Goal: Navigation & Orientation: Find specific page/section

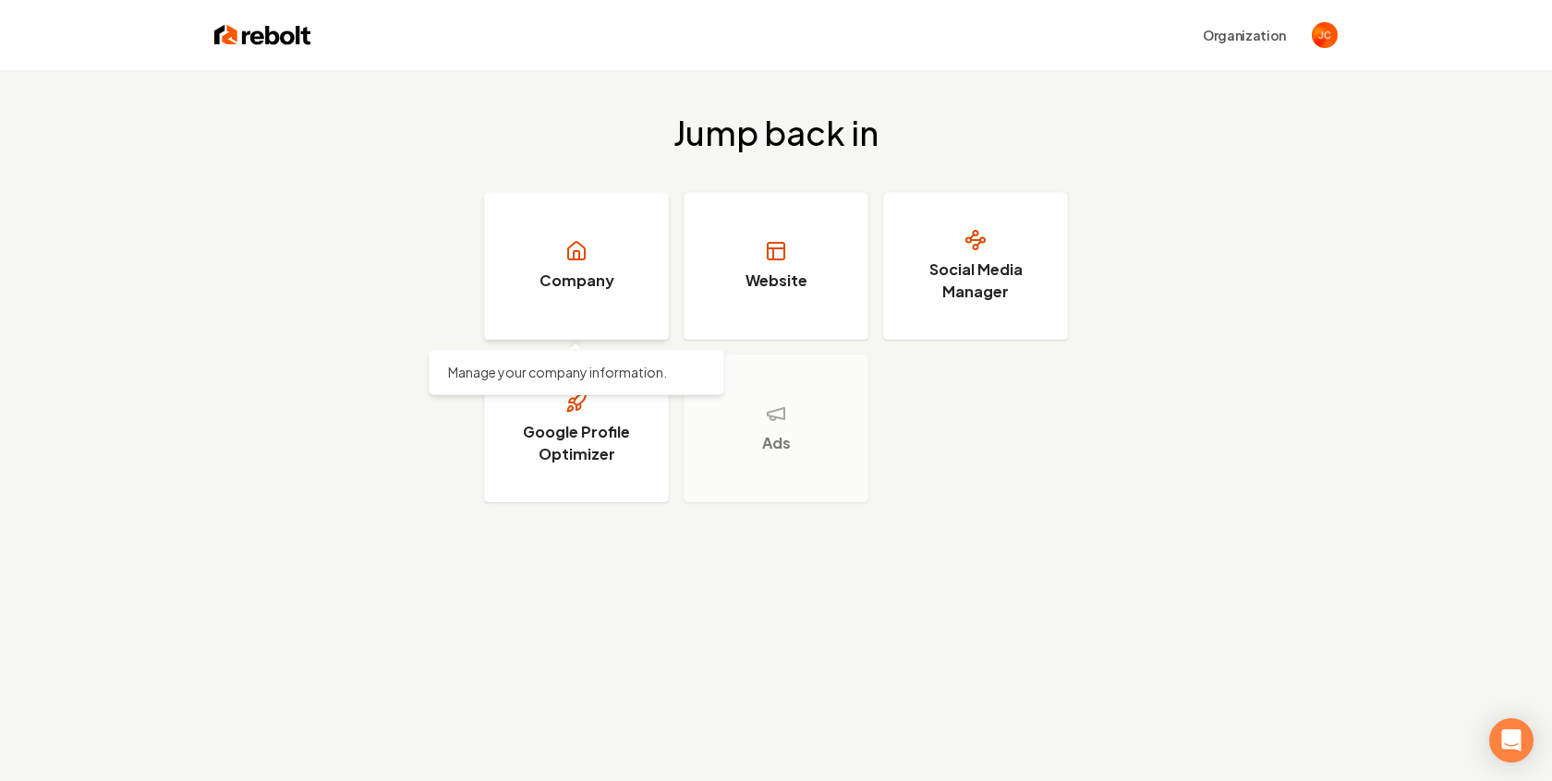
click at [574, 257] on icon at bounding box center [577, 255] width 6 height 8
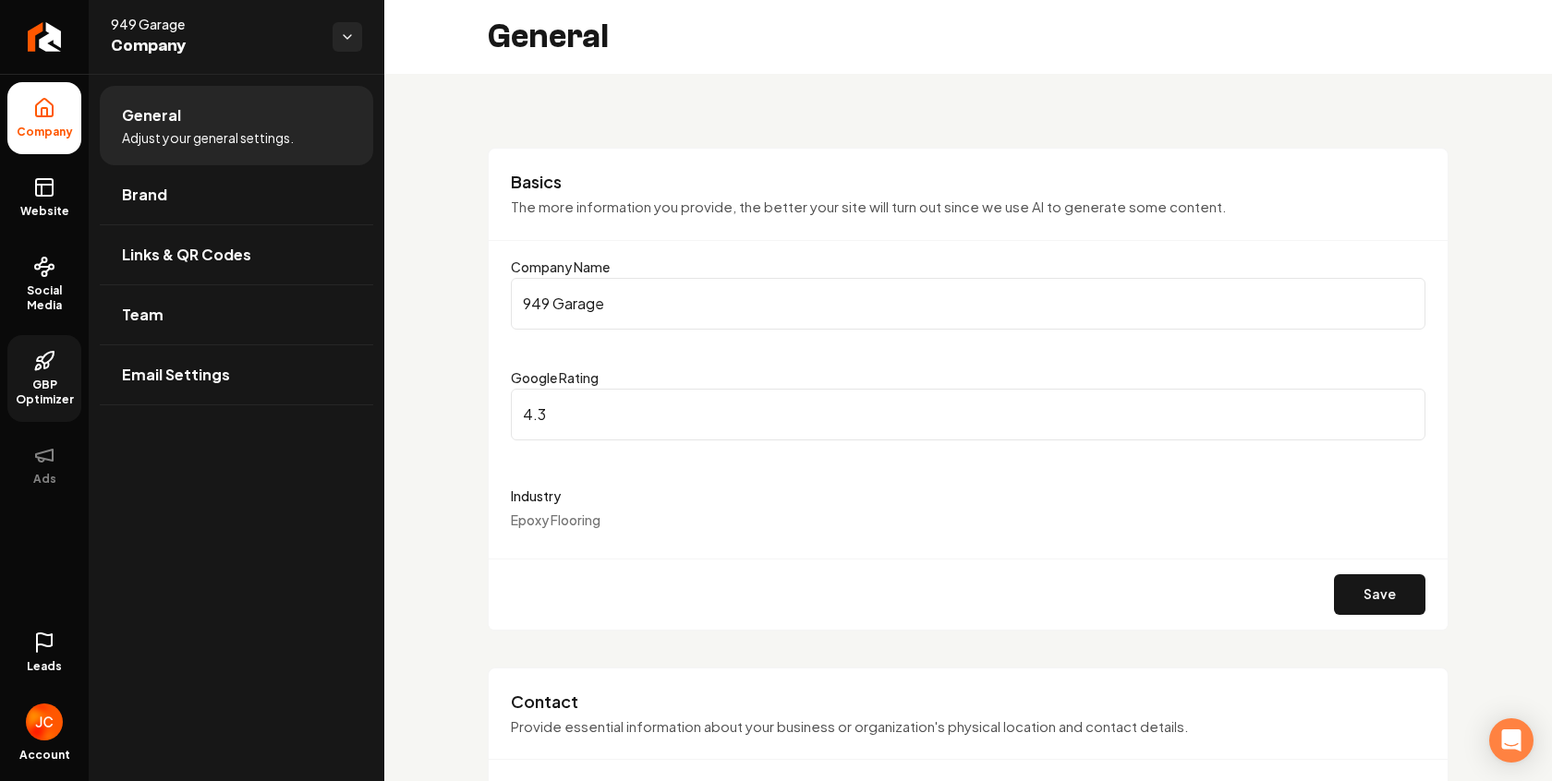
click at [76, 382] on span "GBP Optimizer" at bounding box center [44, 393] width 74 height 30
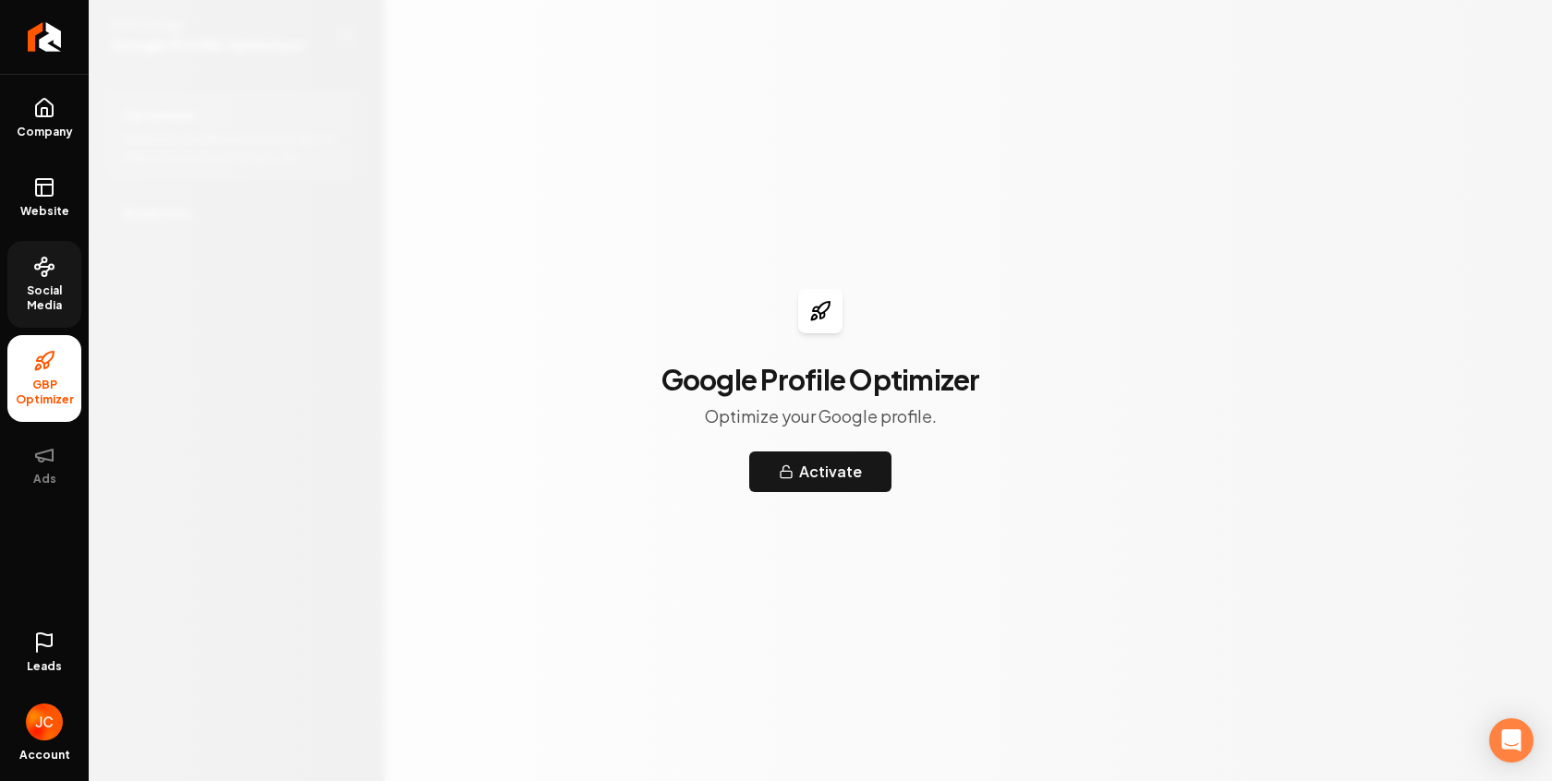
click at [55, 304] on span "Social Media" at bounding box center [44, 299] width 74 height 30
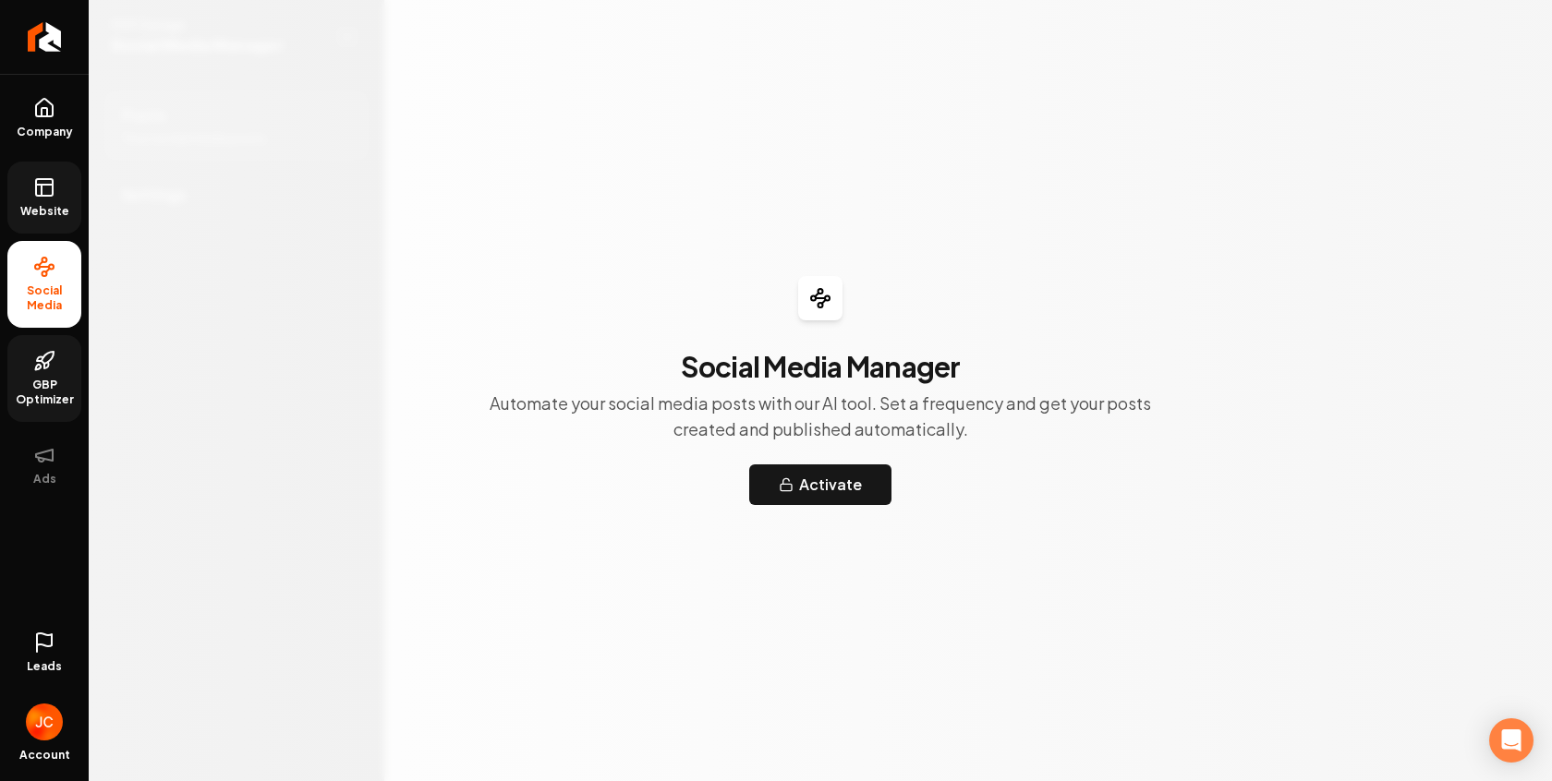
click at [58, 212] on span "Website" at bounding box center [45, 211] width 64 height 15
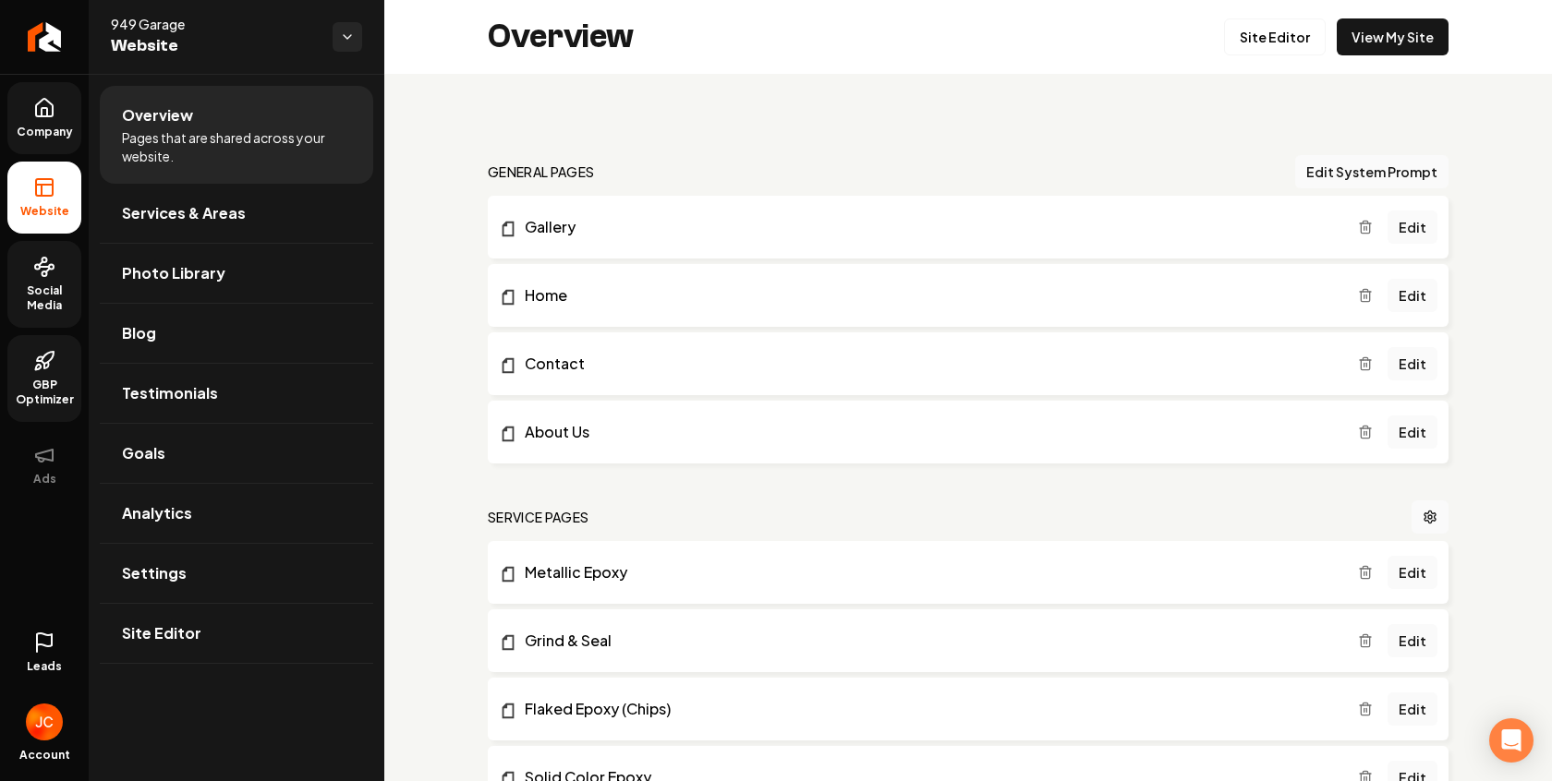
click at [43, 122] on link "Company" at bounding box center [44, 118] width 74 height 72
